Goal: Share content: Share content

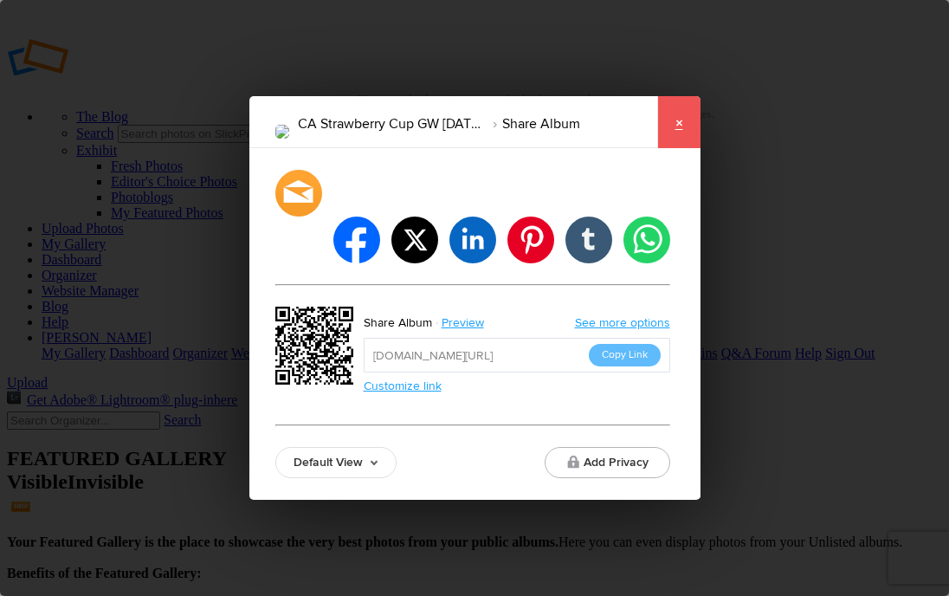
click at [676, 148] on link "×" at bounding box center [678, 122] width 43 height 52
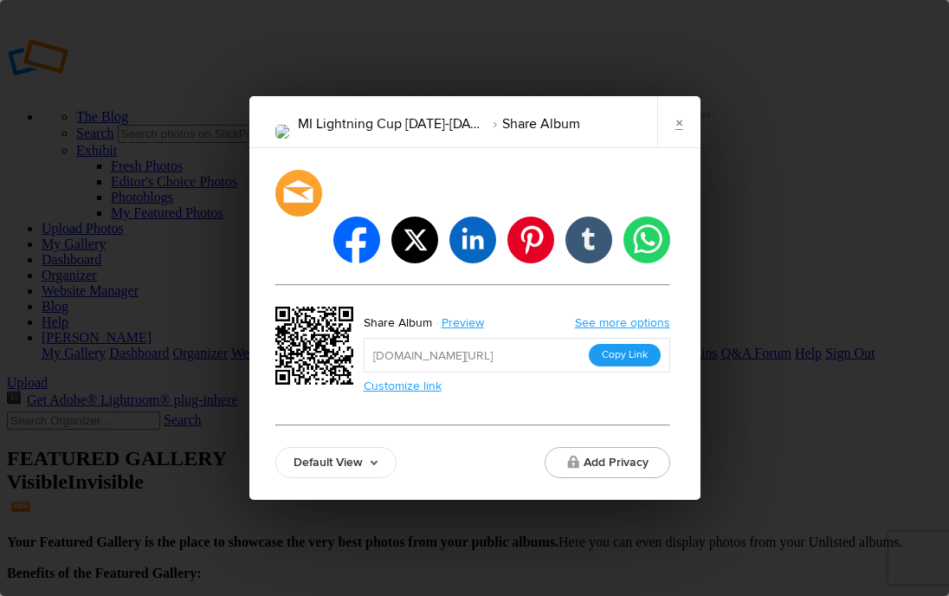
click at [608, 344] on button "Copy Link" at bounding box center [625, 355] width 72 height 23
click at [675, 148] on link "×" at bounding box center [678, 122] width 43 height 52
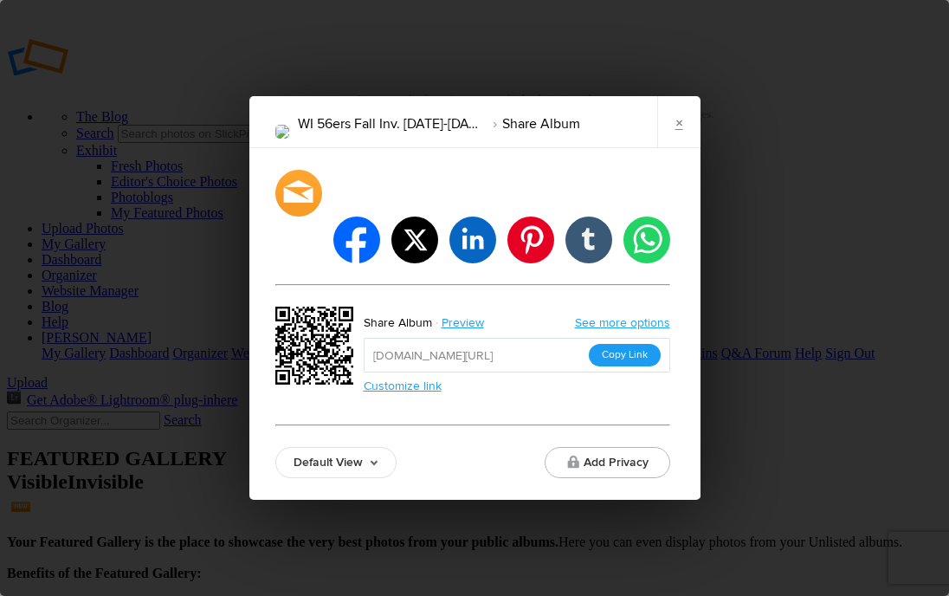
click at [631, 344] on button "Copy Link" at bounding box center [625, 355] width 72 height 23
click at [680, 145] on link "×" at bounding box center [678, 122] width 43 height 52
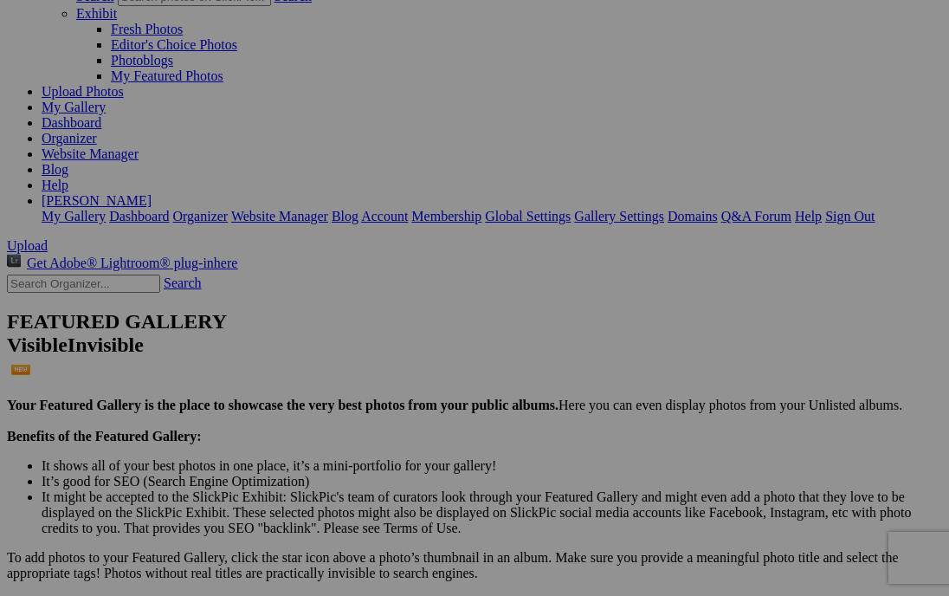
scroll to position [138, 0]
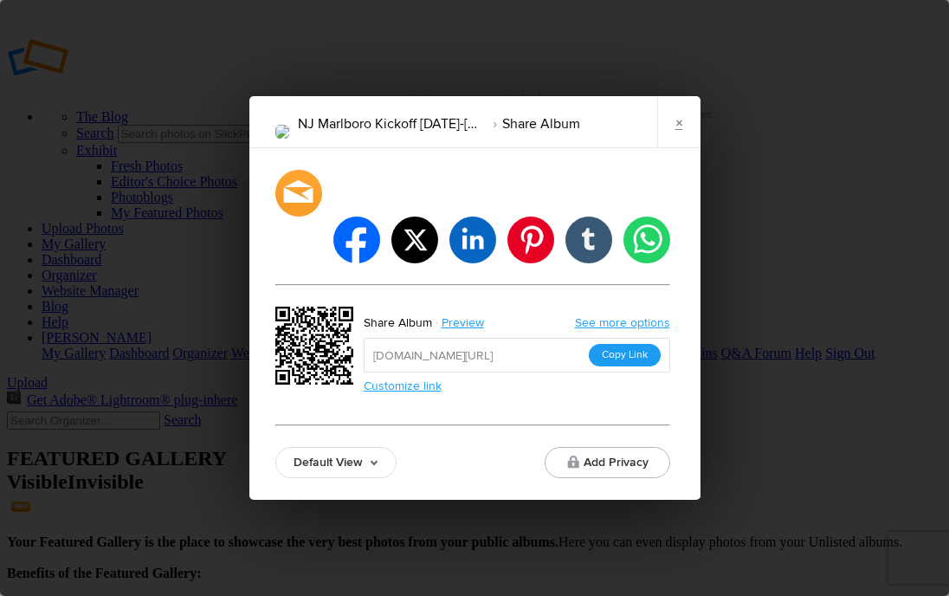
click at [626, 344] on button "Copy Link" at bounding box center [625, 355] width 72 height 23
click at [665, 135] on link "×" at bounding box center [678, 122] width 43 height 52
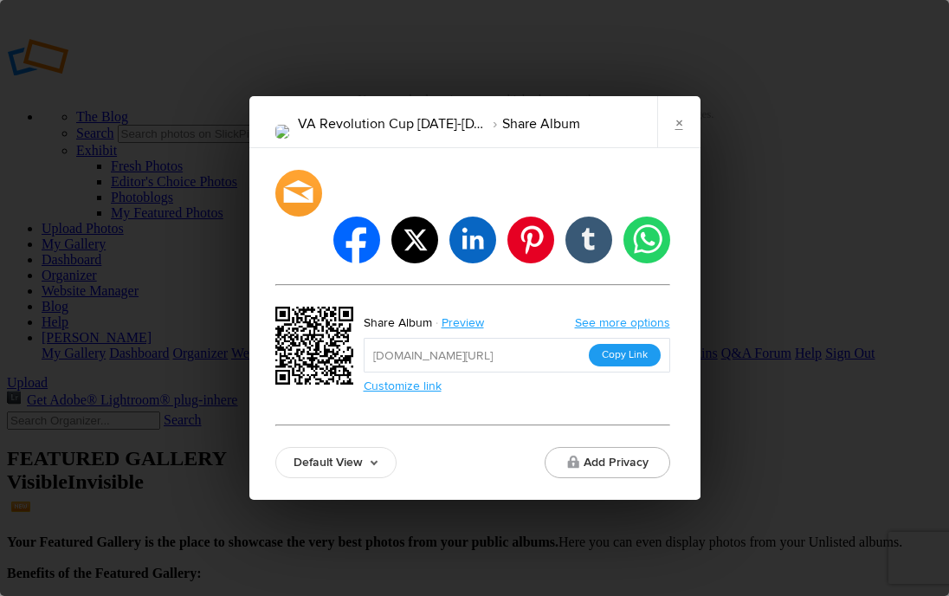
click at [638, 344] on button "Copy Link" at bounding box center [625, 355] width 72 height 23
click at [688, 148] on link "×" at bounding box center [678, 122] width 43 height 52
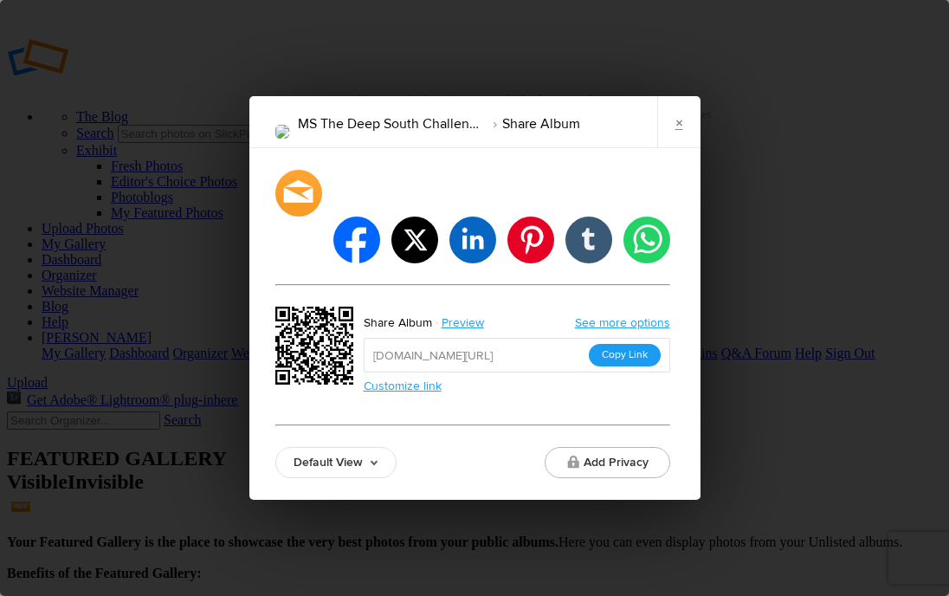
click at [644, 344] on button "Copy Link" at bounding box center [625, 355] width 72 height 23
click at [669, 148] on link "×" at bounding box center [678, 122] width 43 height 52
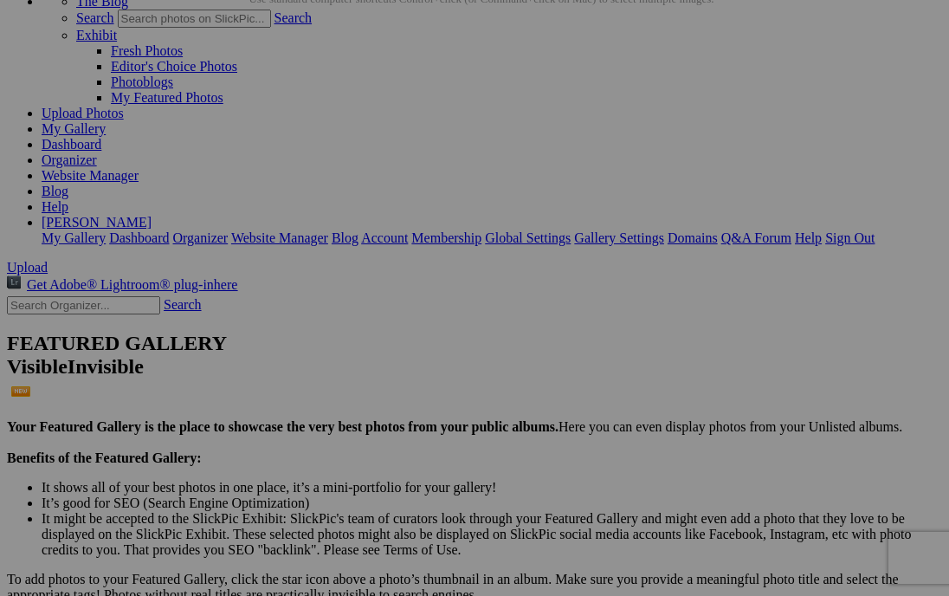
scroll to position [133, 0]
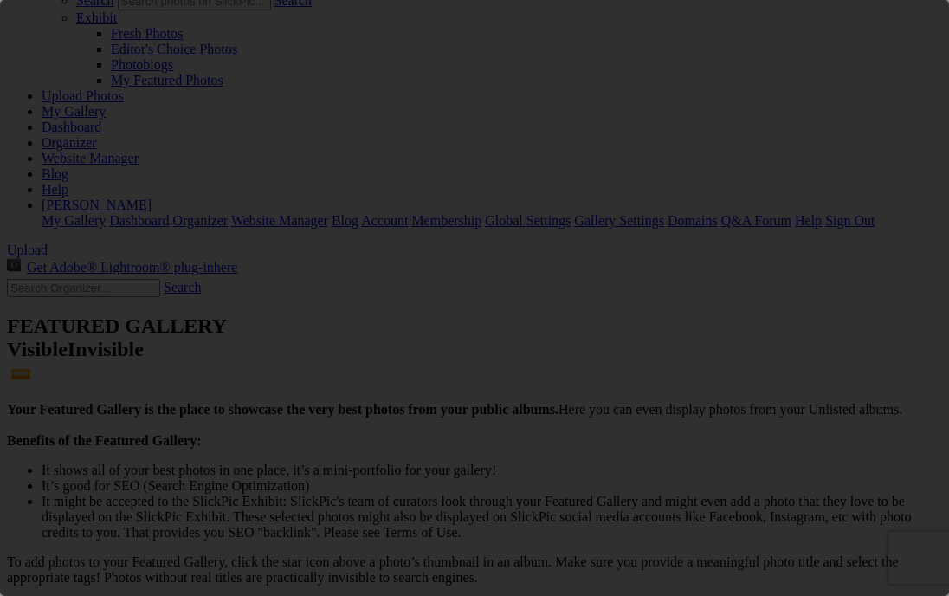
scroll to position [0, 0]
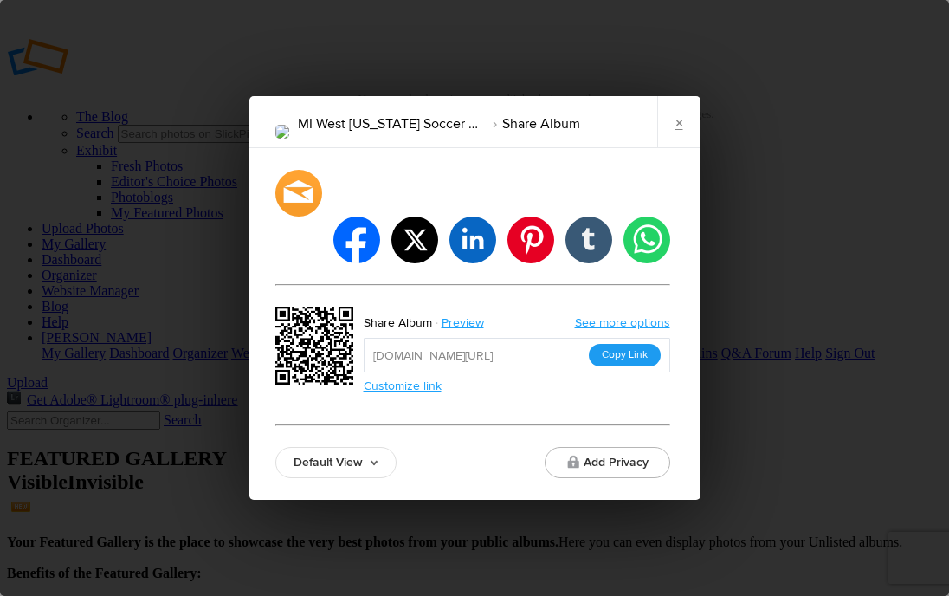
click at [622, 344] on button "Copy Link" at bounding box center [625, 355] width 72 height 23
click at [676, 148] on link "×" at bounding box center [678, 122] width 43 height 52
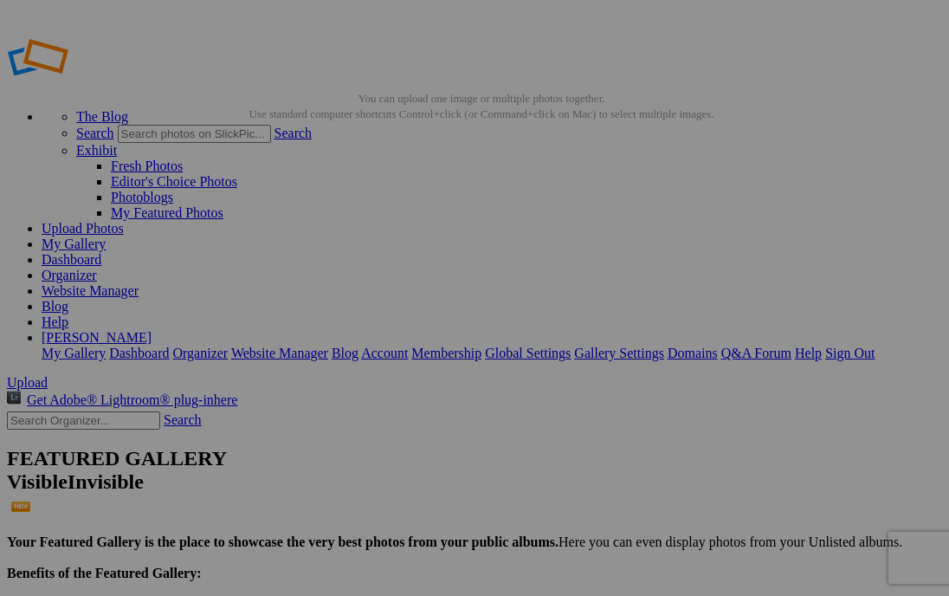
click at [120, 411] on input "text" at bounding box center [83, 420] width 153 height 18
type input "ca camarillo"
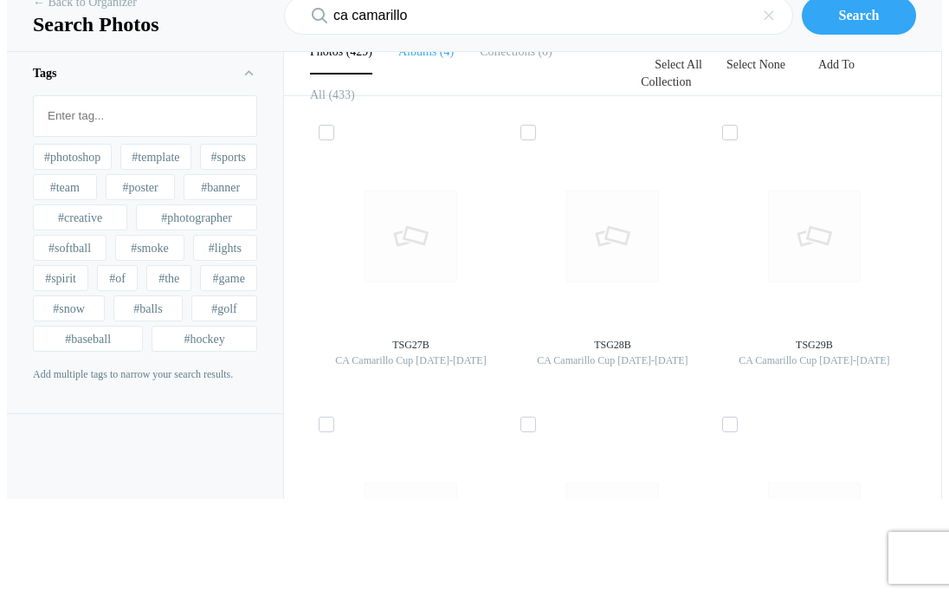
click at [429, 74] on li "Albums 4" at bounding box center [425, 51] width 55 height 43
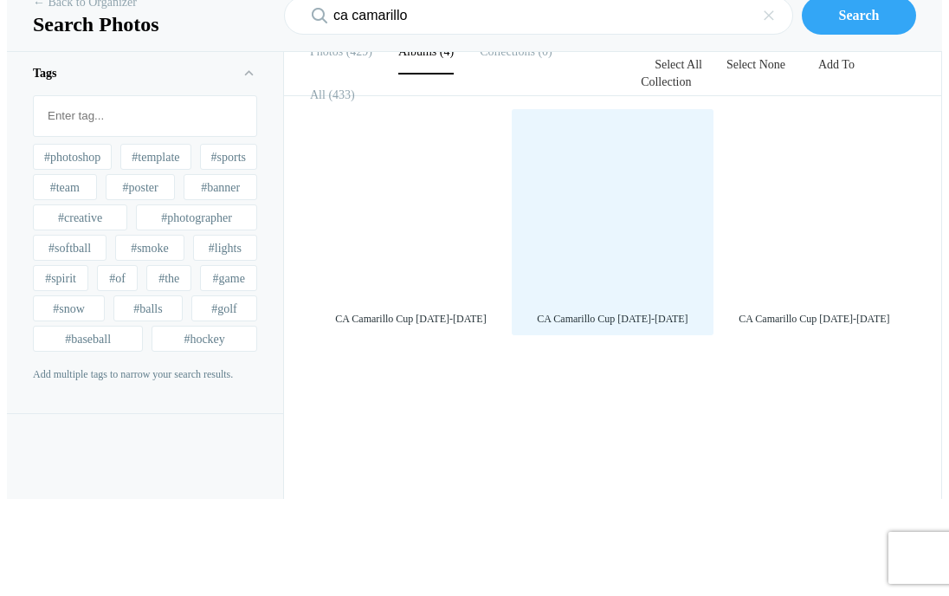
click at [605, 302] on div at bounding box center [613, 210] width 184 height 184
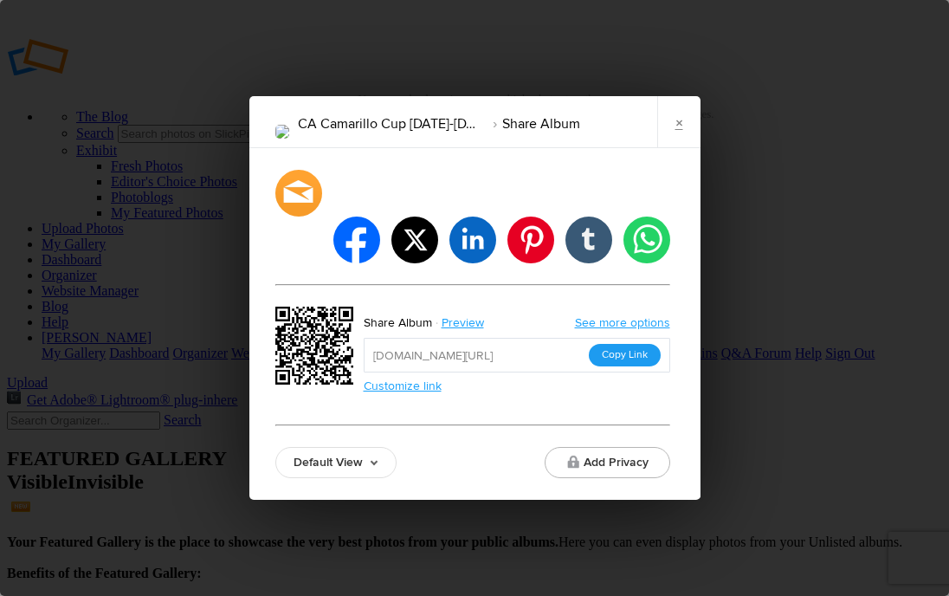
click at [643, 344] on button "Copy Link" at bounding box center [625, 355] width 72 height 23
click at [678, 148] on link "×" at bounding box center [678, 122] width 43 height 52
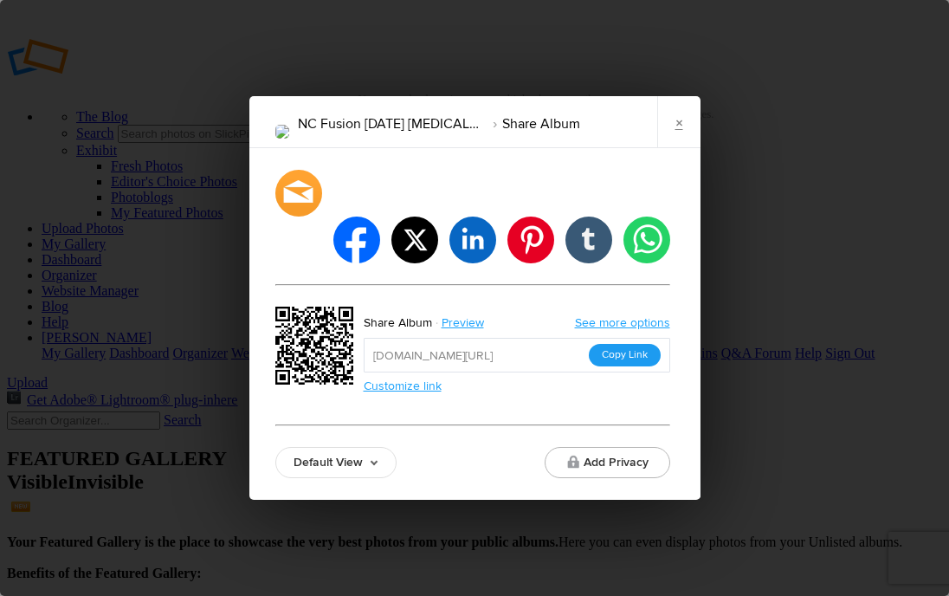
click at [621, 344] on button "Copy Link" at bounding box center [625, 355] width 72 height 23
